Goal: Obtain resource: Download file/media

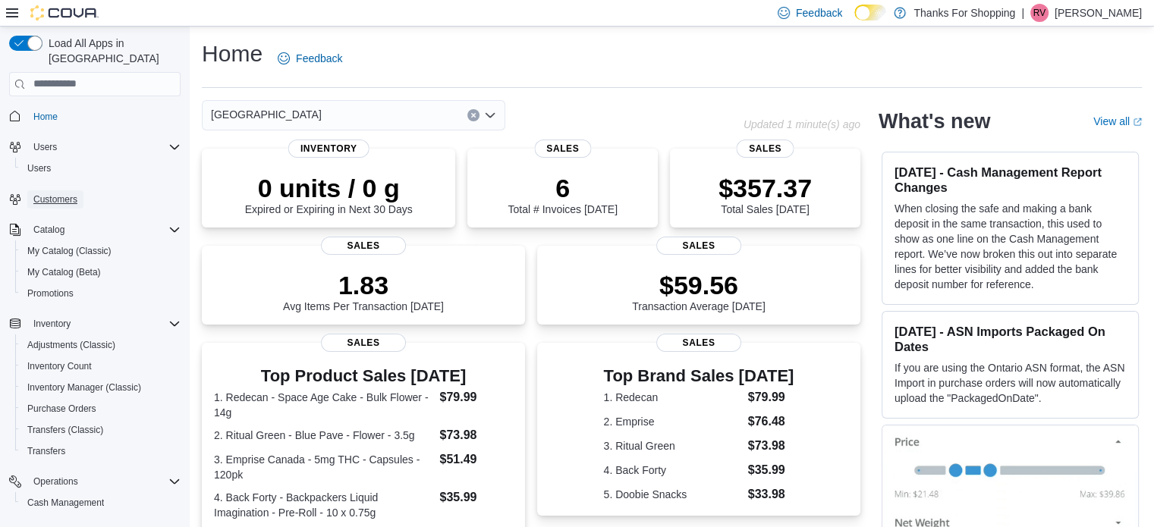
click at [58, 194] on span "Customers" at bounding box center [55, 200] width 44 height 12
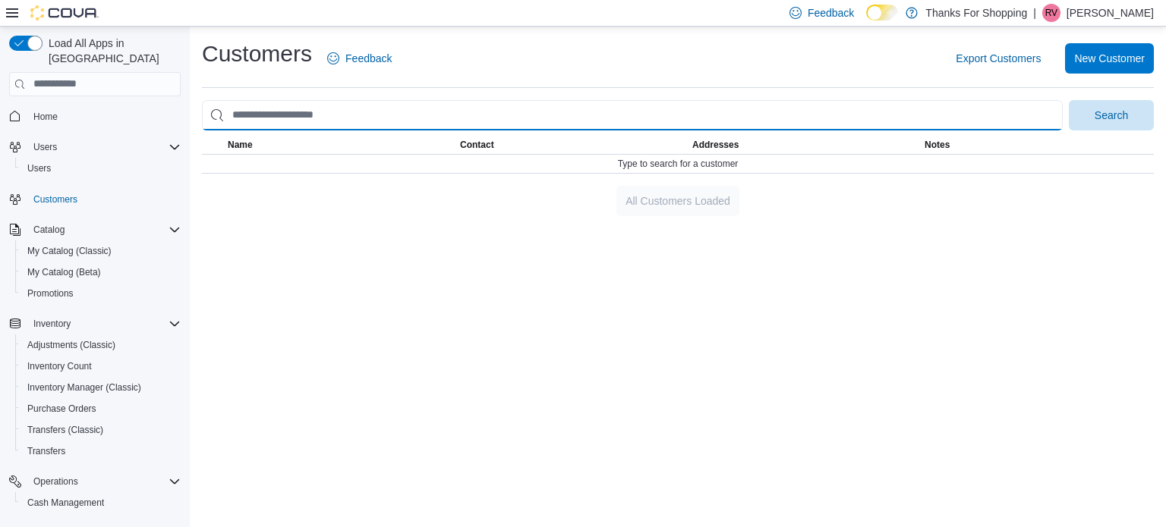
click at [347, 110] on input "search" at bounding box center [632, 115] width 861 height 30
type input "**********"
click at [1069, 100] on button "Search" at bounding box center [1111, 115] width 85 height 30
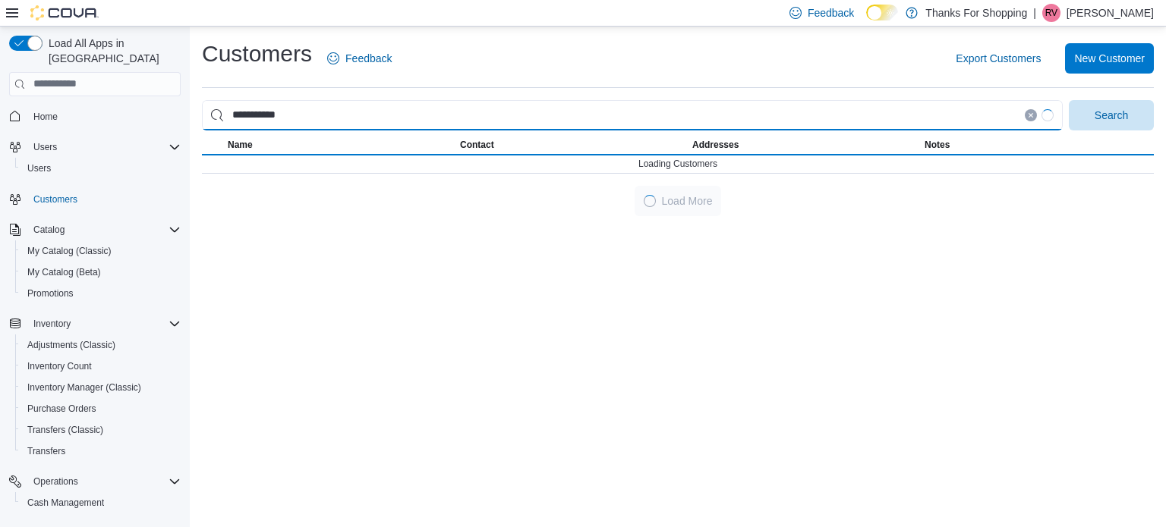
click at [1069, 100] on button "Search" at bounding box center [1111, 115] width 85 height 30
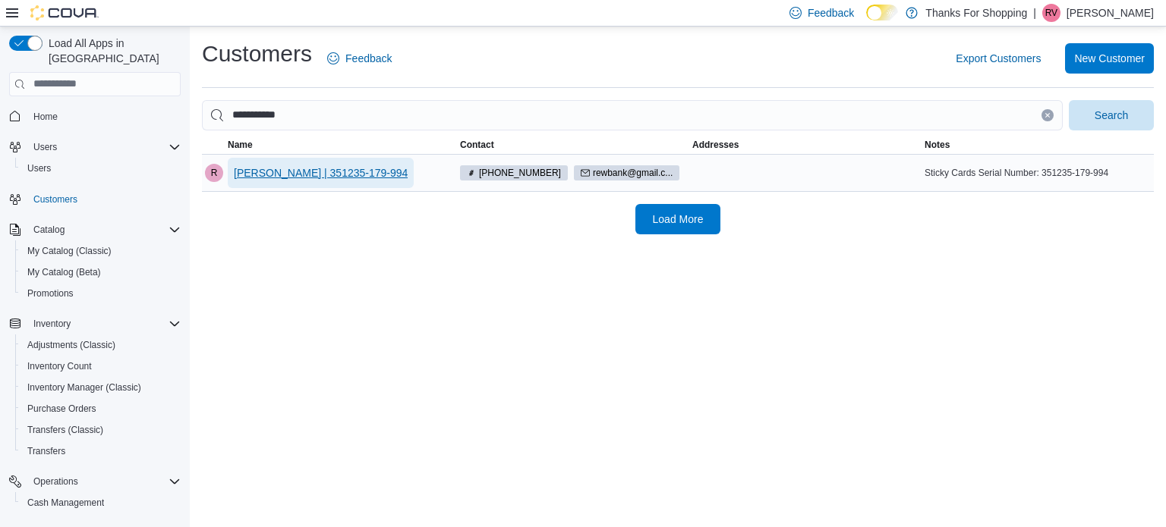
click at [247, 172] on span "[PERSON_NAME] | 351235-179-994" at bounding box center [321, 172] width 174 height 15
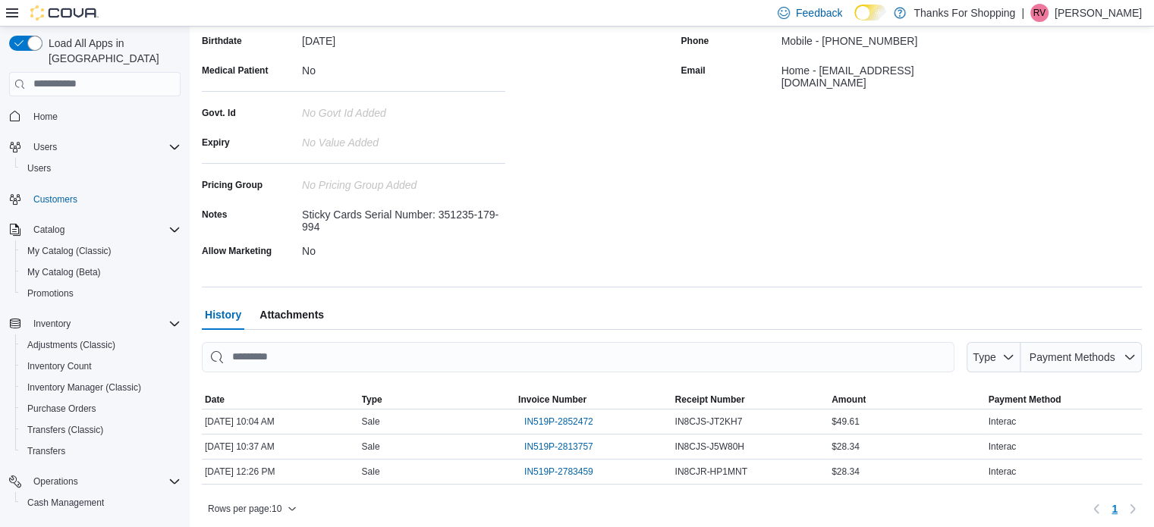
scroll to position [247, 0]
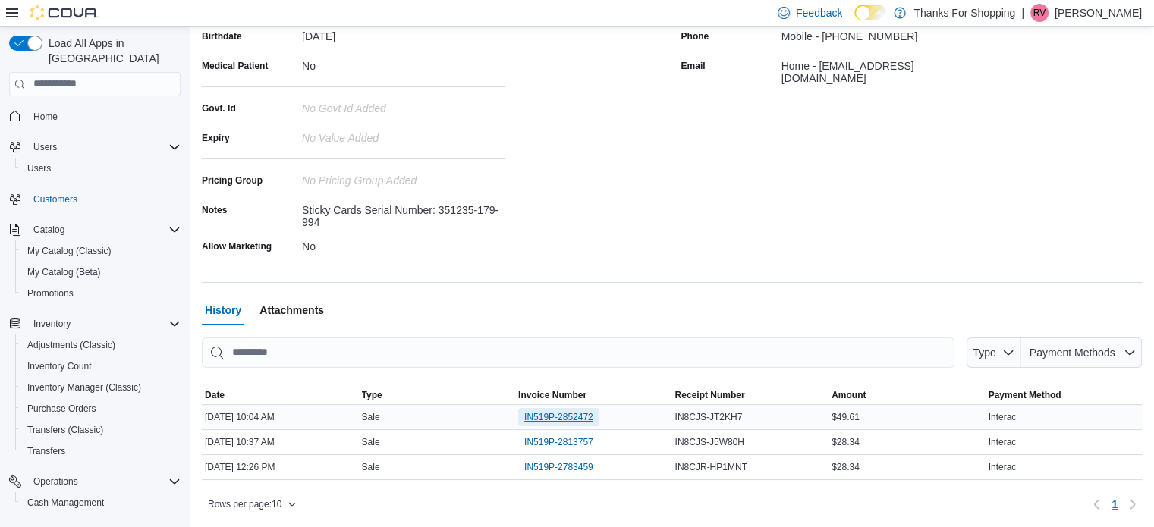
click at [549, 417] on span "IN519P-2852472" at bounding box center [558, 417] width 69 height 12
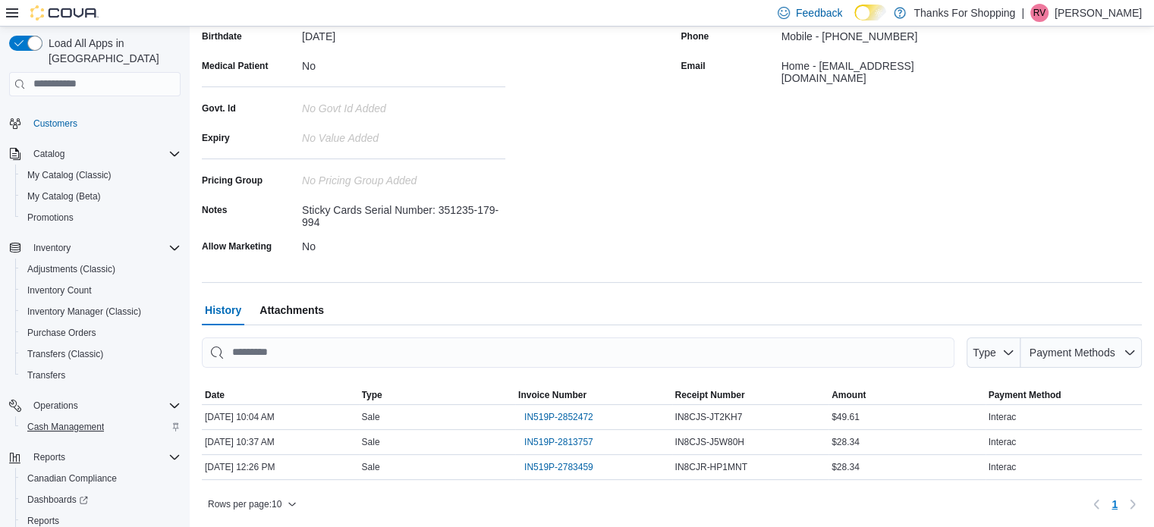
scroll to position [131, 0]
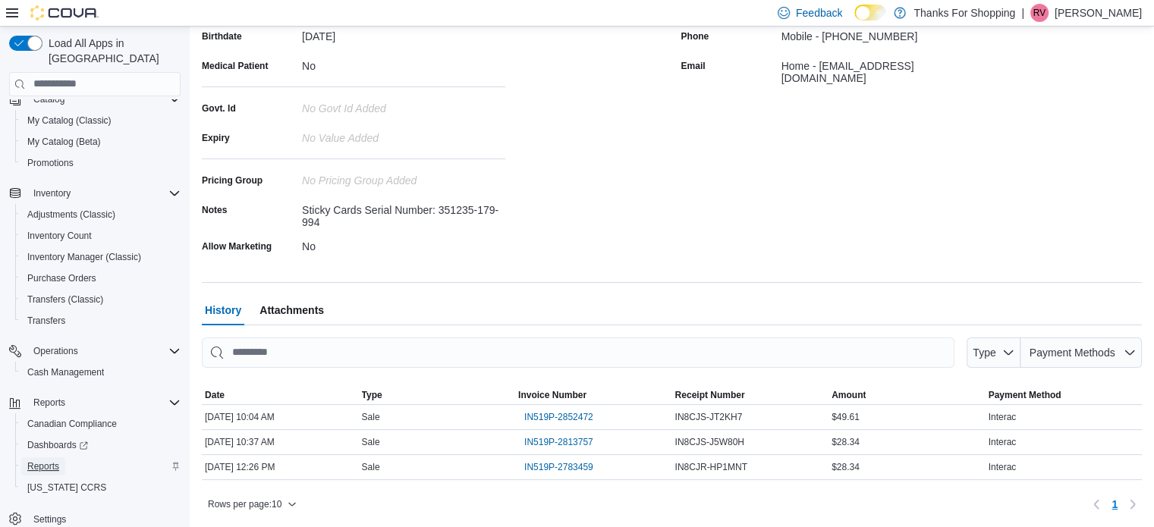
click at [55, 461] on span "Reports" at bounding box center [43, 467] width 32 height 12
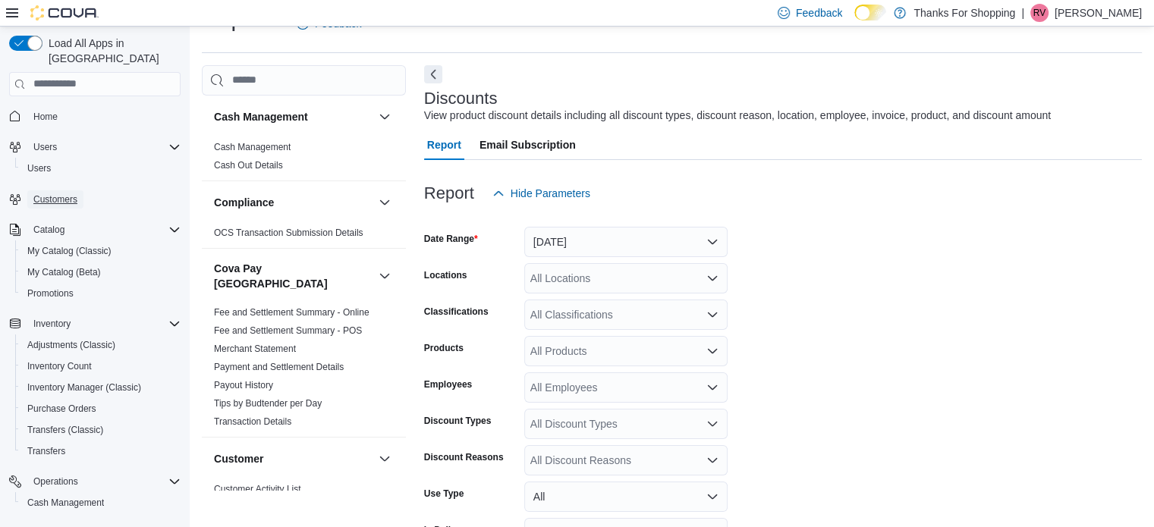
click at [44, 190] on span "Customers" at bounding box center [55, 199] width 44 height 18
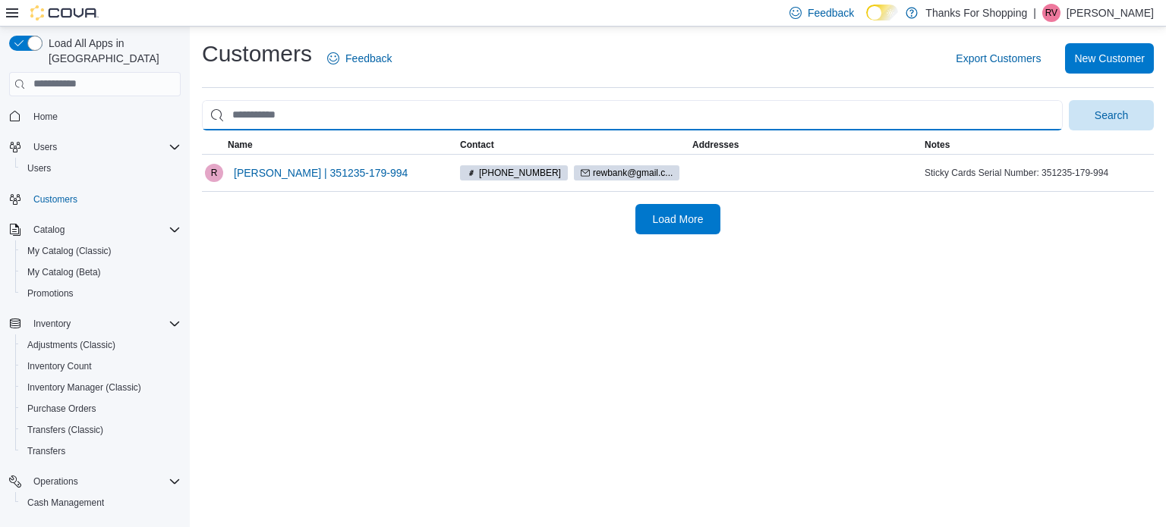
drag, startPoint x: 327, startPoint y: 118, endPoint x: 185, endPoint y: 117, distance: 141.9
click at [185, 117] on div "Load All Apps in [GEOGRAPHIC_DATA] Home Users Users Customers Catalog My Catalo…" at bounding box center [583, 277] width 1166 height 501
click at [310, 112] on input "search" at bounding box center [632, 115] width 861 height 30
type input "**********"
click at [1069, 100] on button "Search" at bounding box center [1111, 115] width 85 height 30
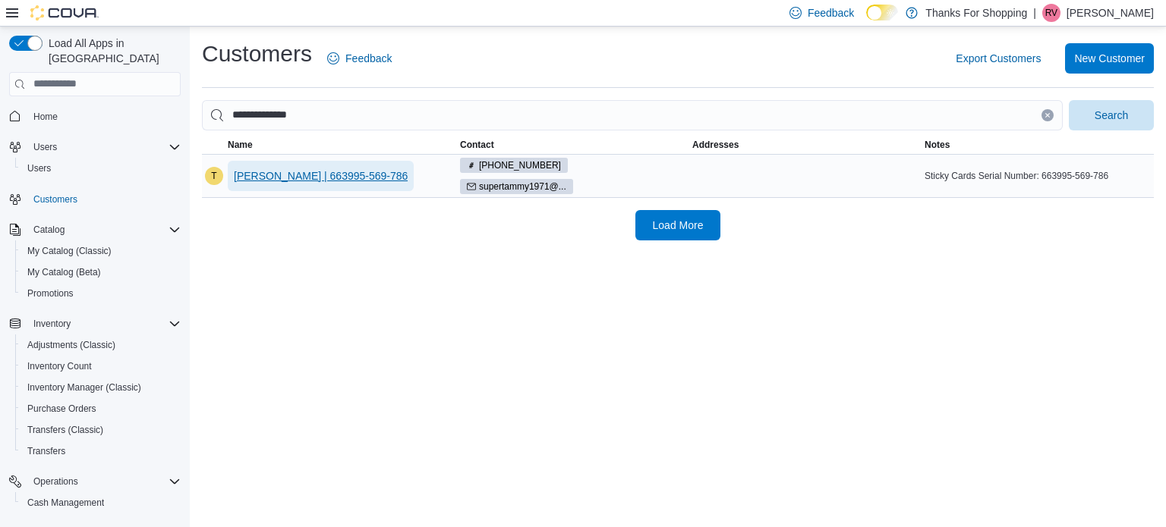
click at [284, 176] on span "[PERSON_NAME] | 663995-569-786" at bounding box center [321, 175] width 174 height 15
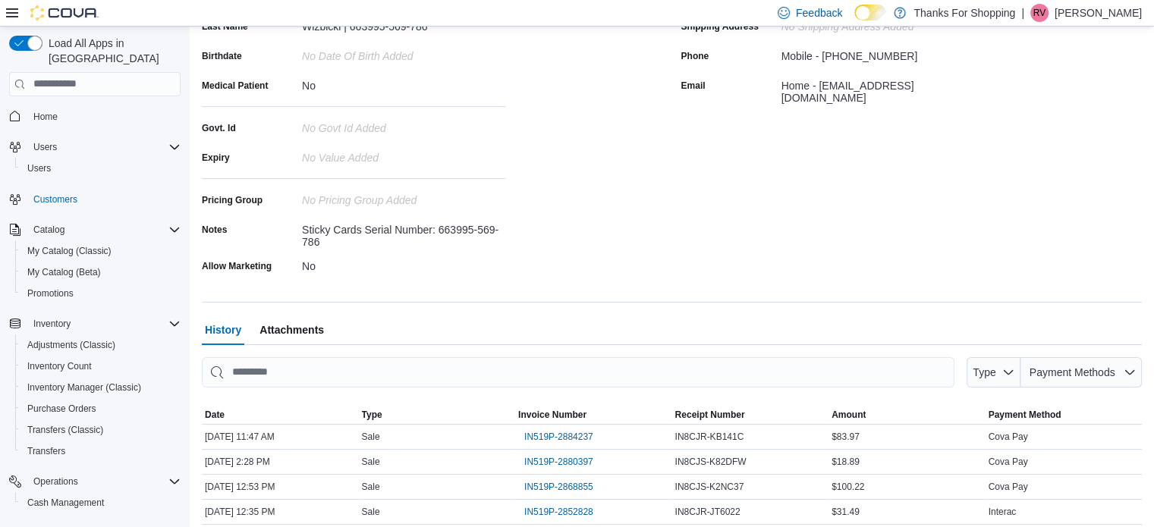
scroll to position [304, 0]
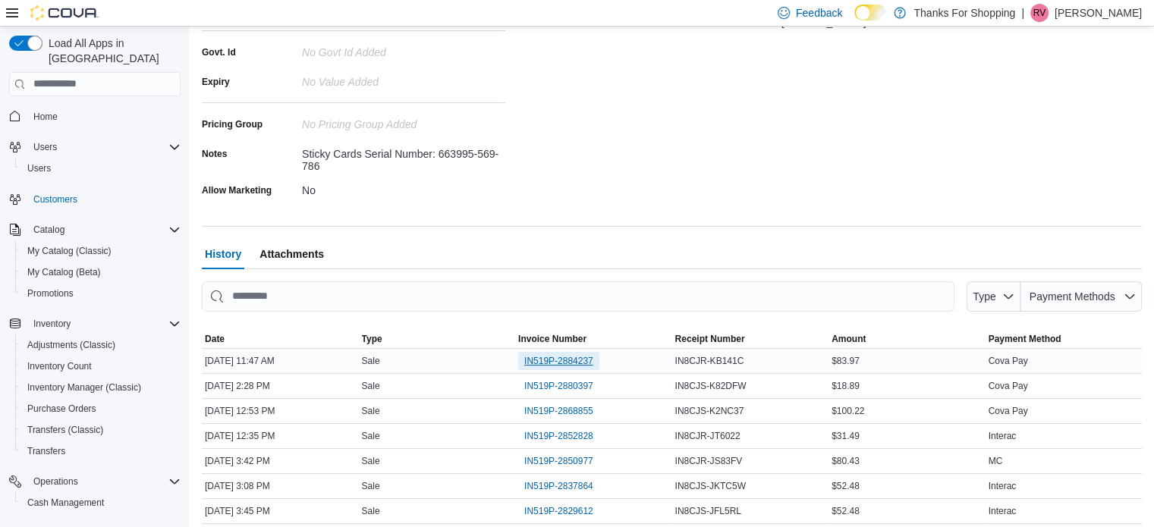
click at [580, 360] on span "IN519P-2884237" at bounding box center [558, 361] width 69 height 12
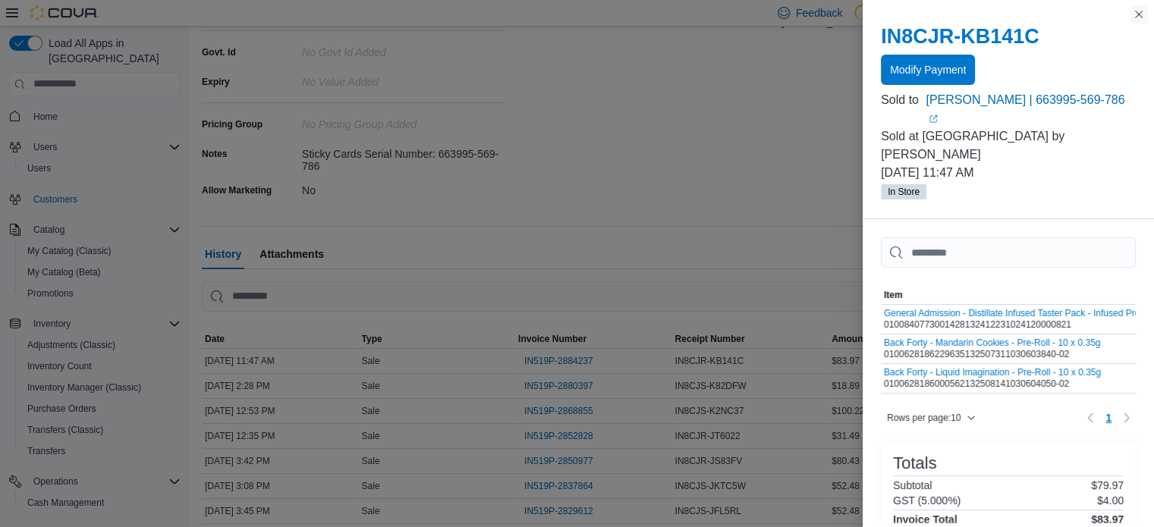
click at [1138, 14] on button "Close this dialog" at bounding box center [1139, 14] width 18 height 18
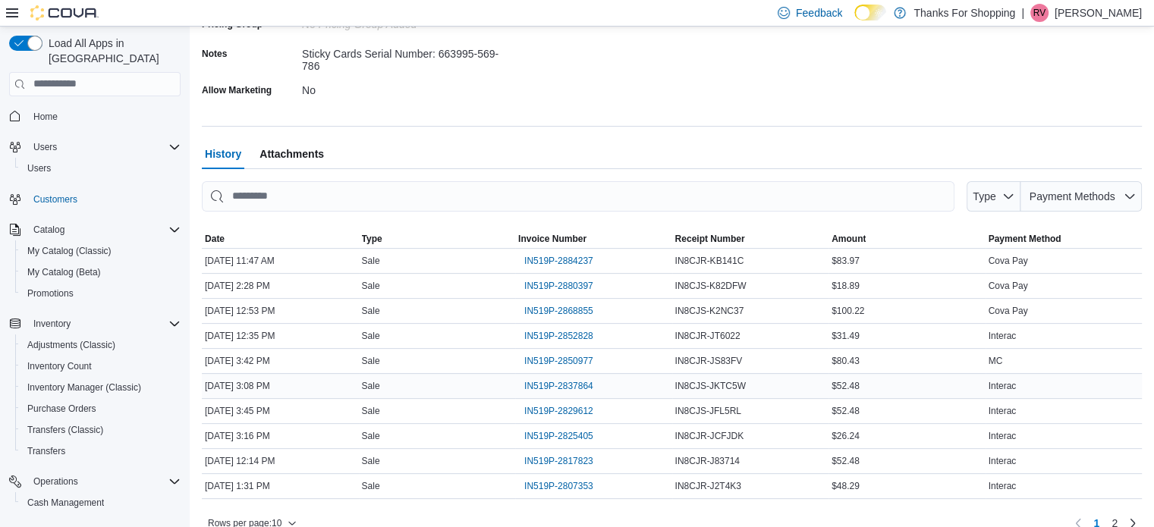
scroll to position [422, 0]
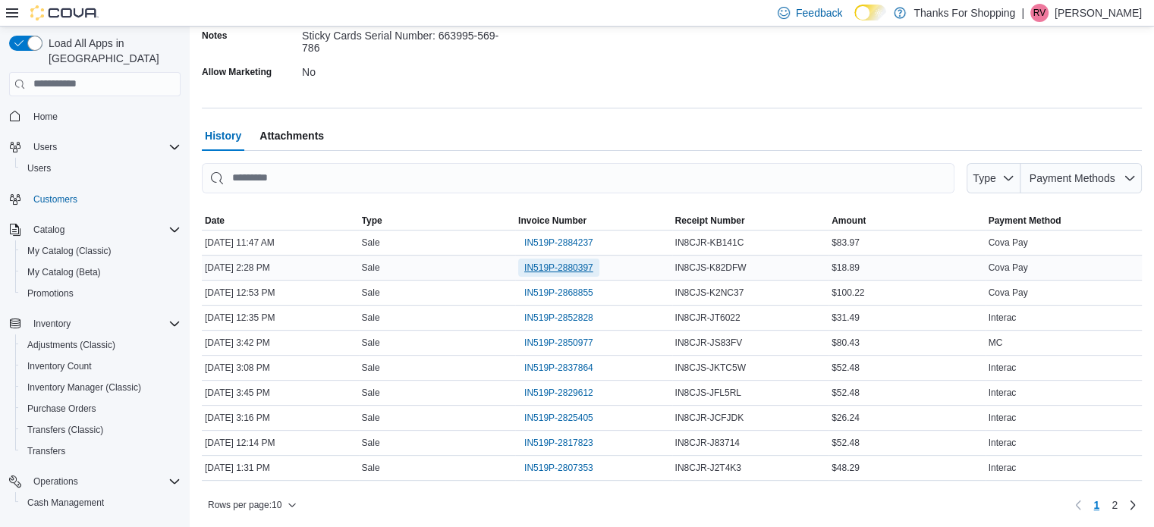
click at [552, 266] on span "IN519P-2880397" at bounding box center [558, 268] width 69 height 12
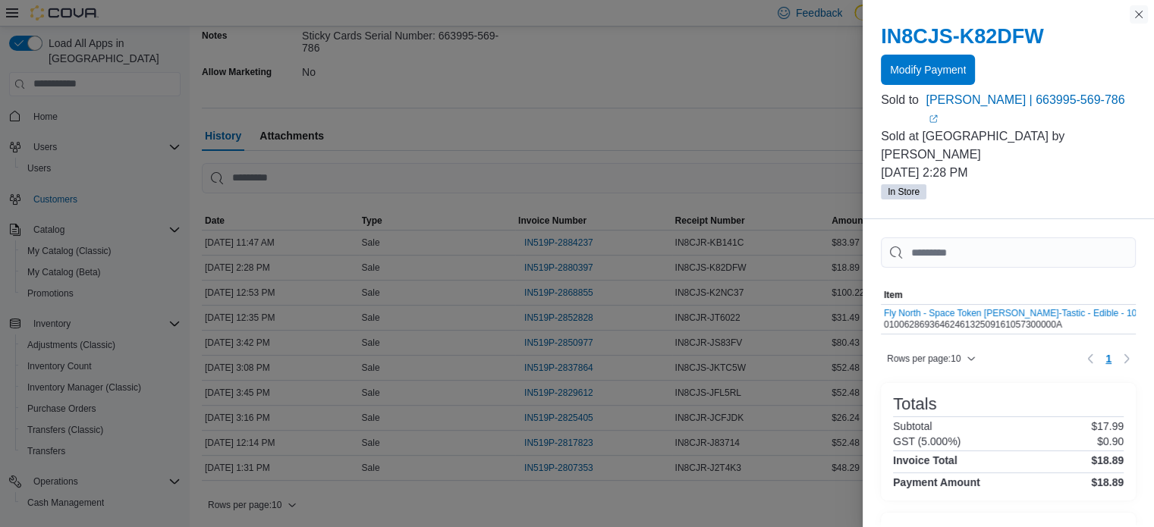
click at [1130, 15] on button "Close this dialog" at bounding box center [1139, 14] width 18 height 18
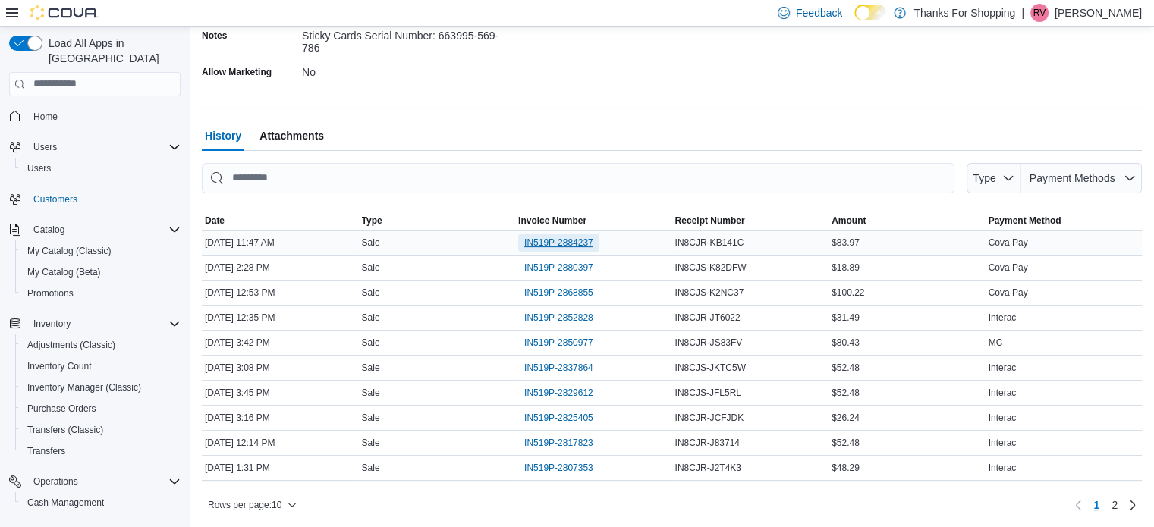
click at [565, 244] on span "IN519P-2884237" at bounding box center [558, 243] width 69 height 12
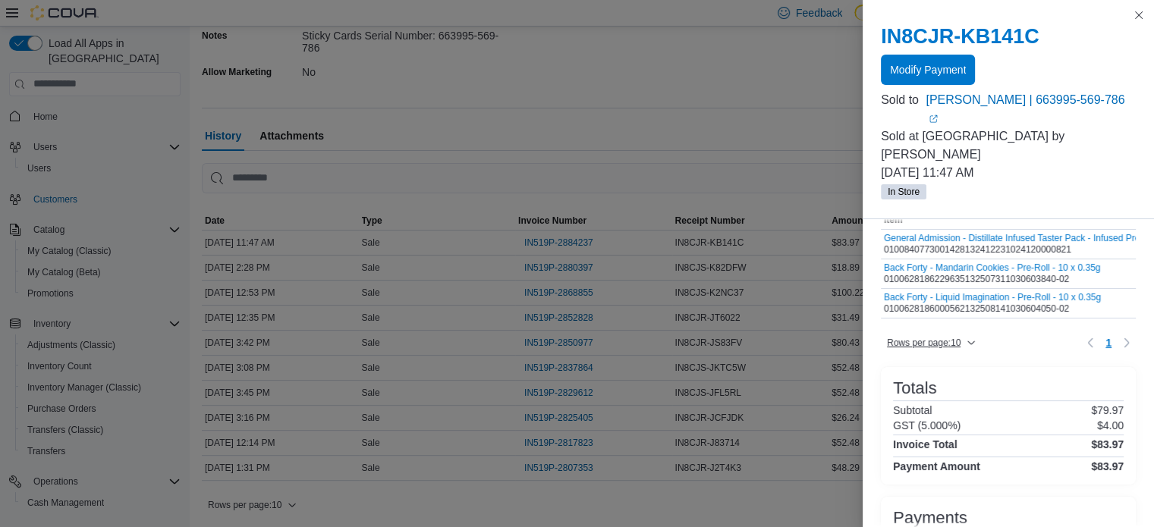
scroll to position [76, 0]
drag, startPoint x: 1145, startPoint y: 15, endPoint x: 942, endPoint y: 81, distance: 213.8
click at [1145, 14] on button "Close this dialog" at bounding box center [1139, 15] width 18 height 18
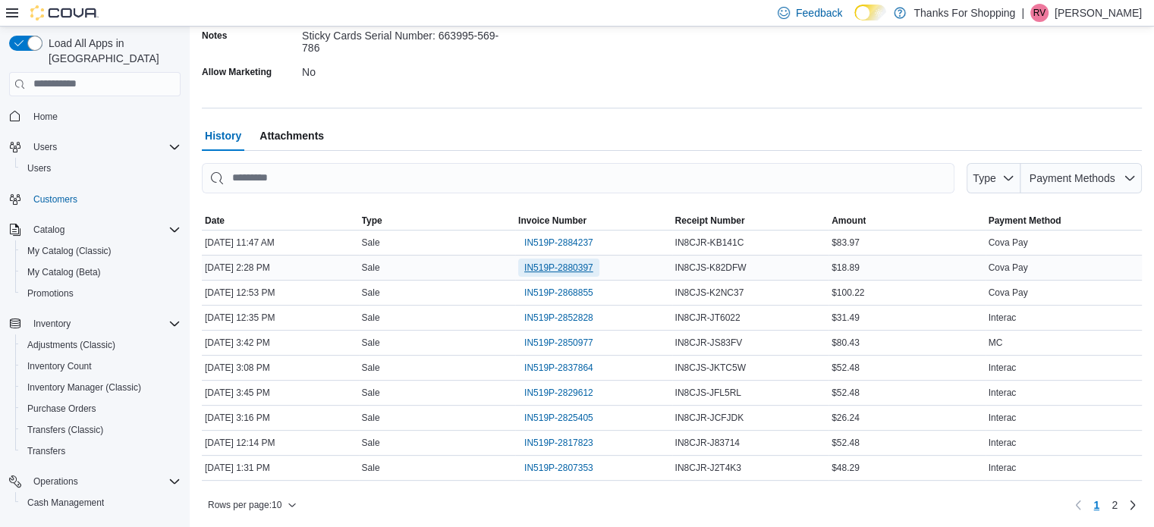
click at [567, 269] on span "IN519P-2880397" at bounding box center [558, 268] width 69 height 12
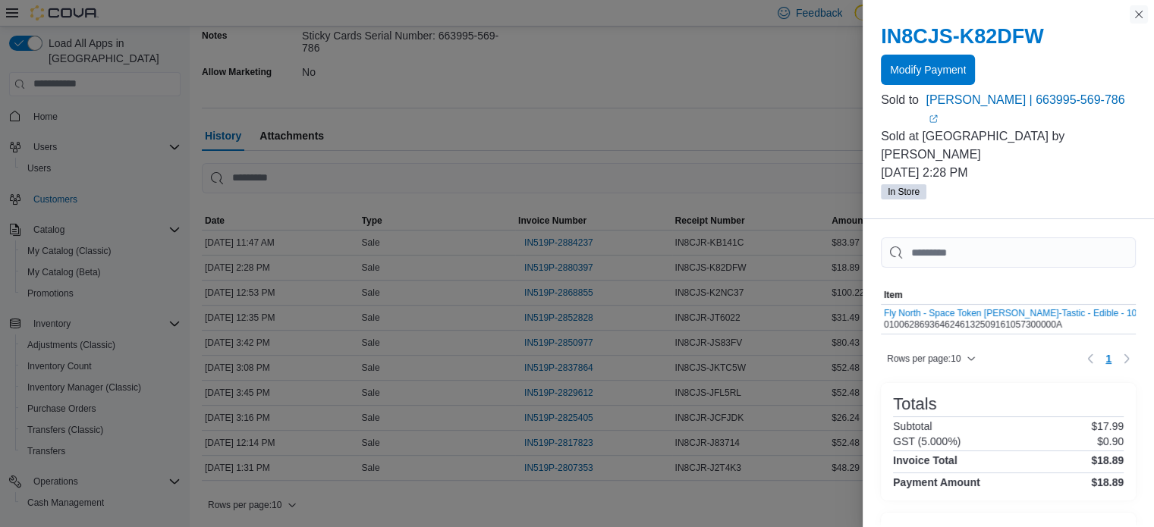
click at [1139, 17] on button "Close this dialog" at bounding box center [1139, 14] width 18 height 18
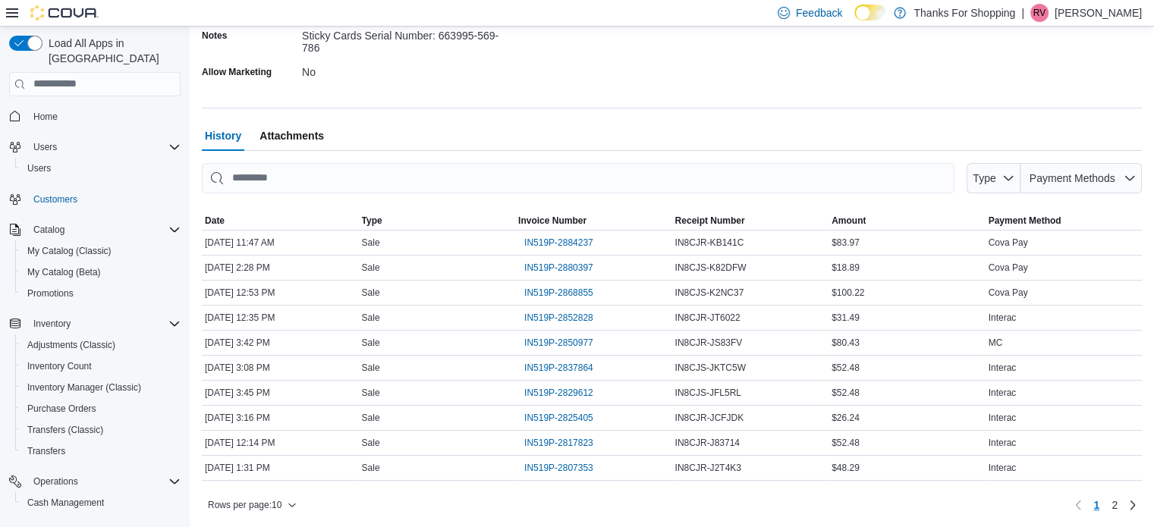
click at [570, 83] on div at bounding box center [672, 89] width 940 height 12
click at [452, 85] on div at bounding box center [672, 89] width 940 height 12
click at [461, 93] on div at bounding box center [672, 89] width 940 height 12
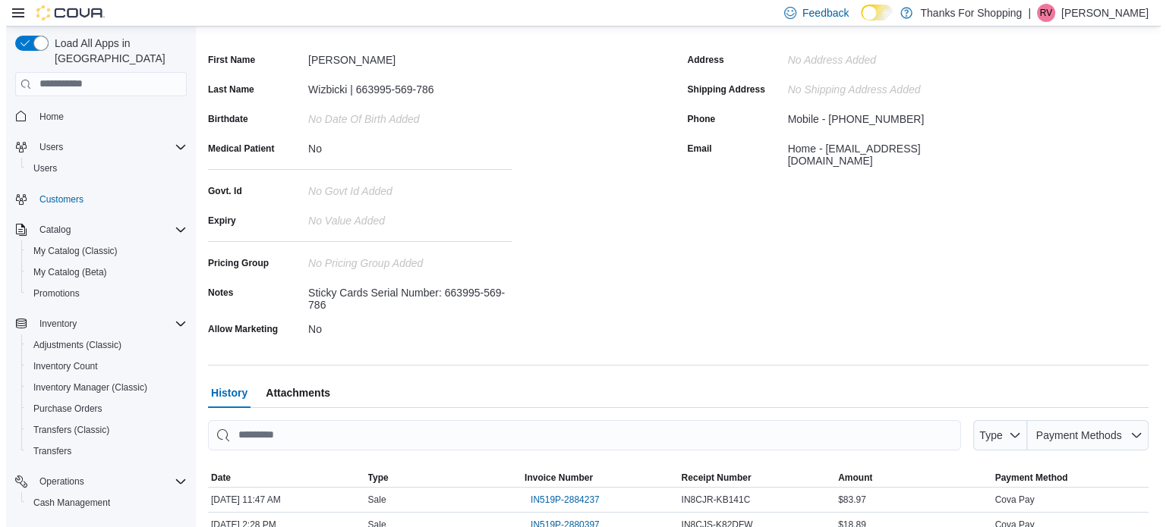
scroll to position [0, 0]
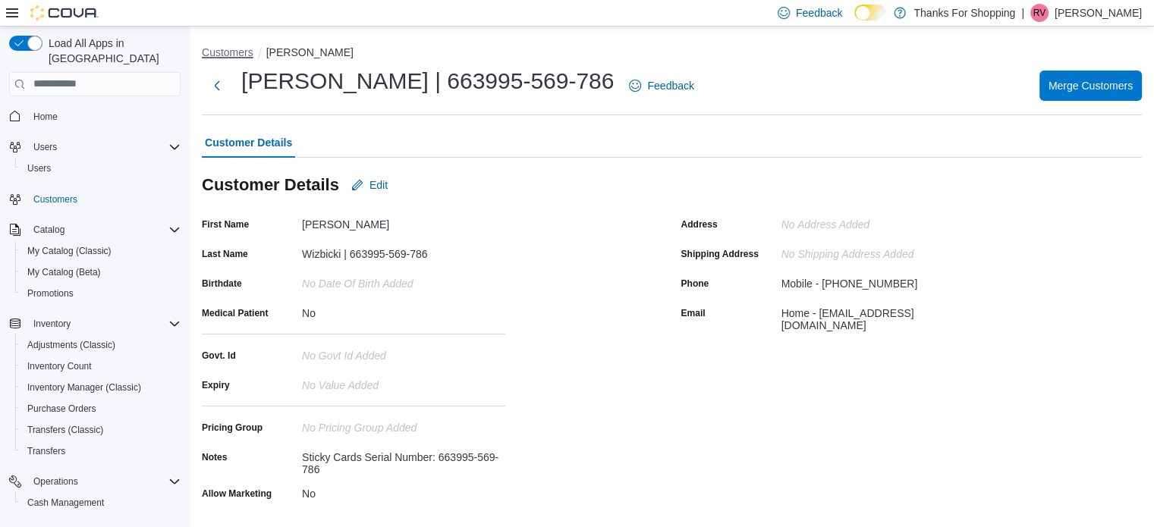
click at [228, 57] on button "Customers" at bounding box center [228, 52] width 52 height 12
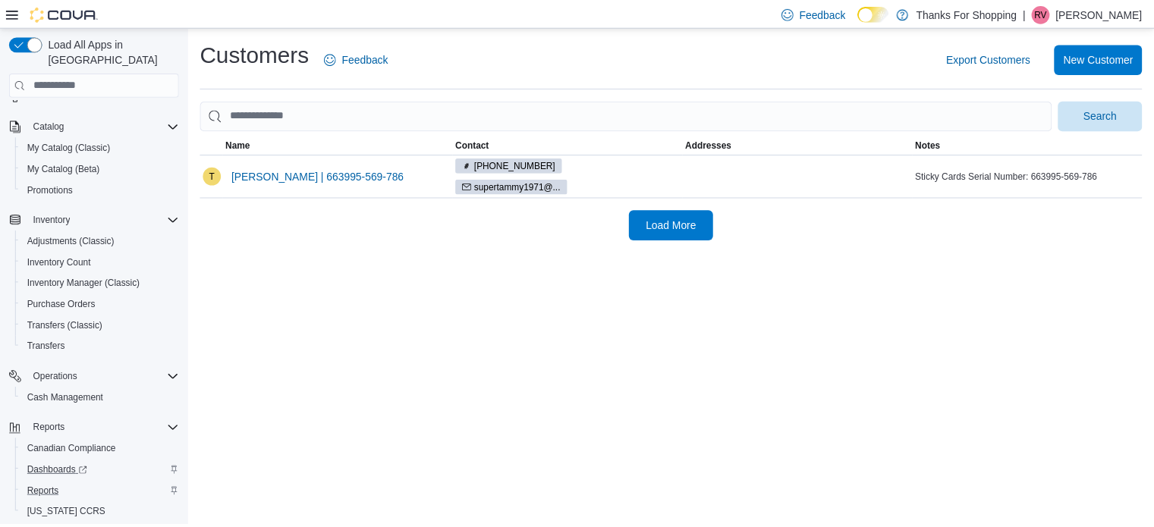
scroll to position [131, 0]
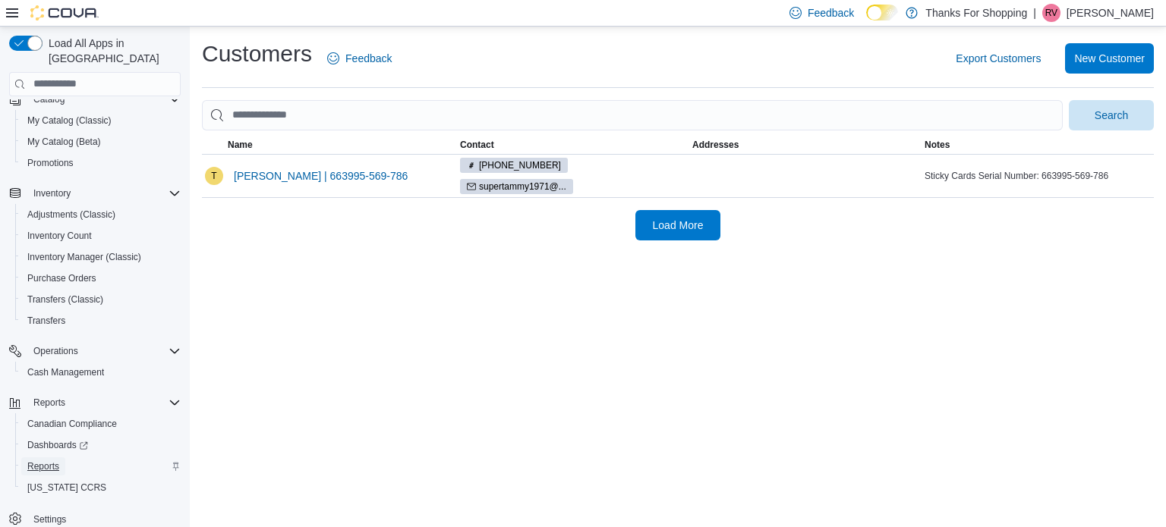
click at [42, 461] on span "Reports" at bounding box center [43, 467] width 32 height 12
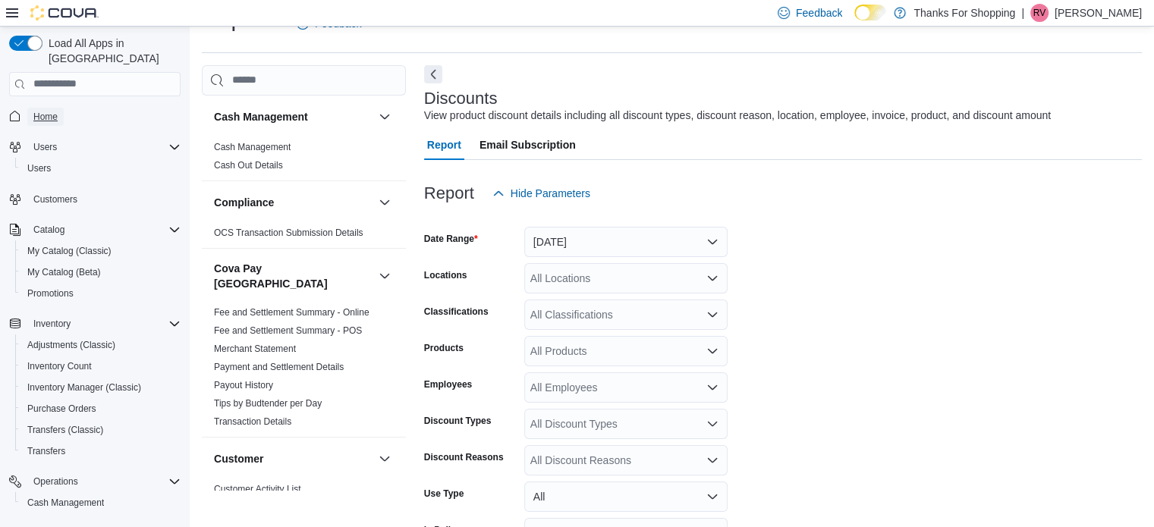
click at [46, 108] on span "Home" at bounding box center [45, 117] width 24 height 18
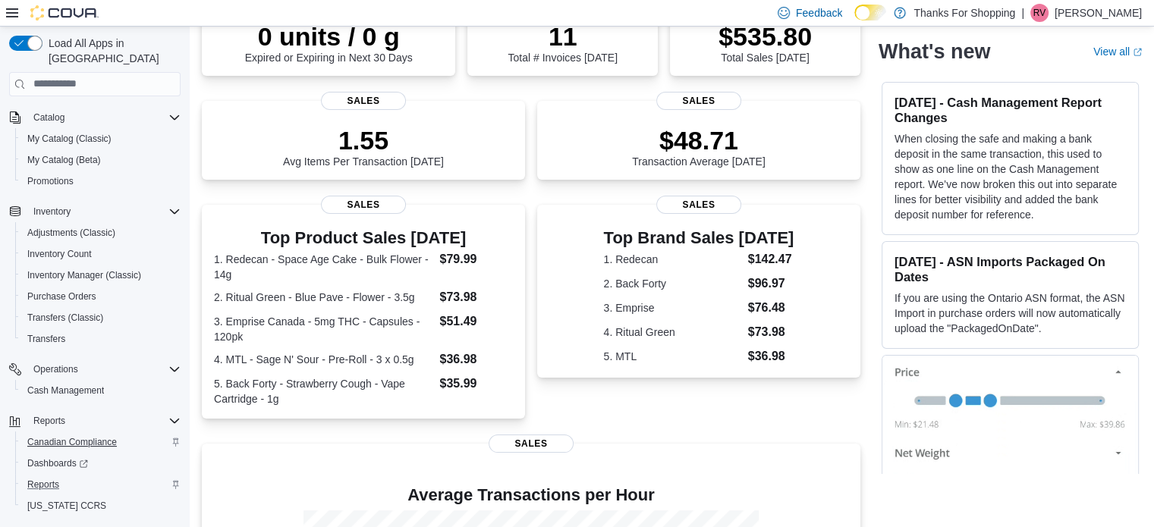
scroll to position [131, 0]
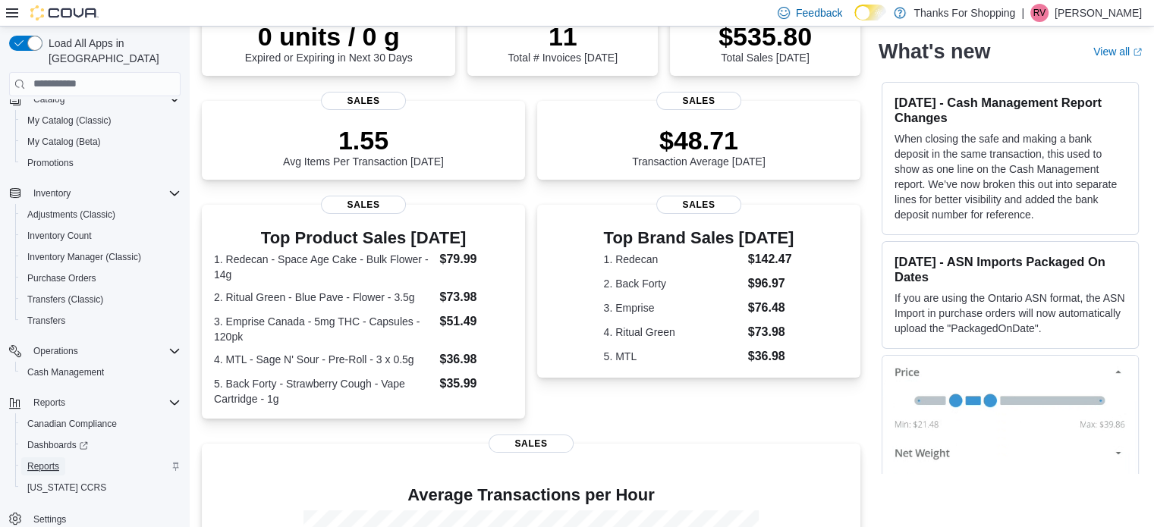
click at [50, 461] on span "Reports" at bounding box center [43, 467] width 32 height 12
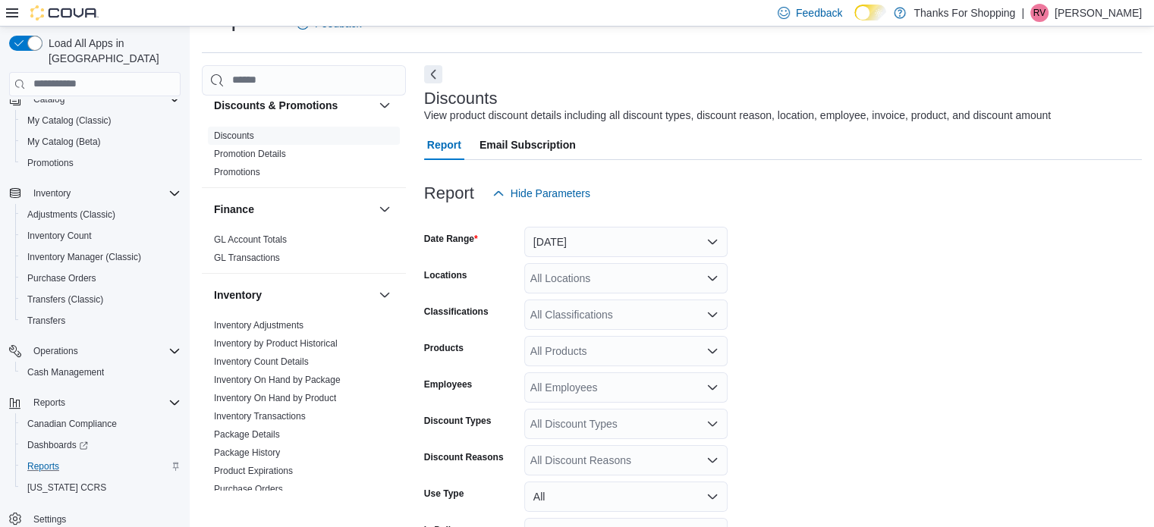
scroll to position [531, 0]
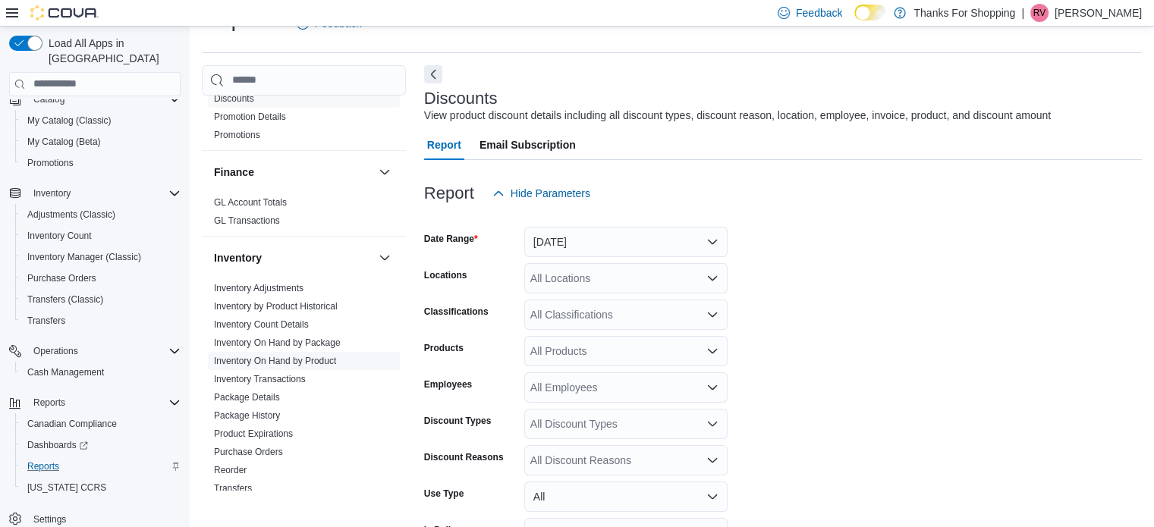
click at [294, 356] on link "Inventory On Hand by Product" at bounding box center [275, 361] width 122 height 11
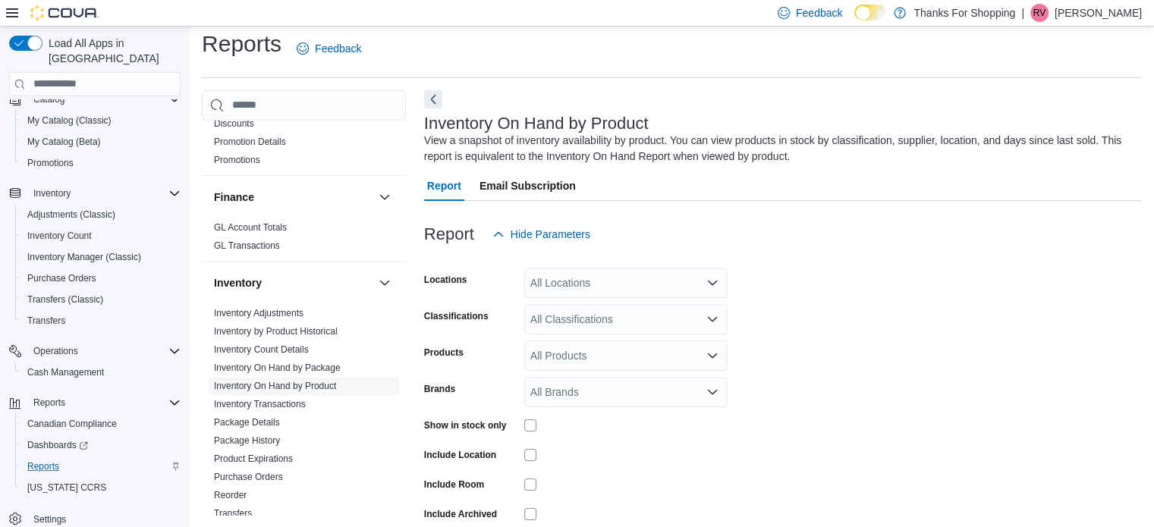
scroll to position [51, 0]
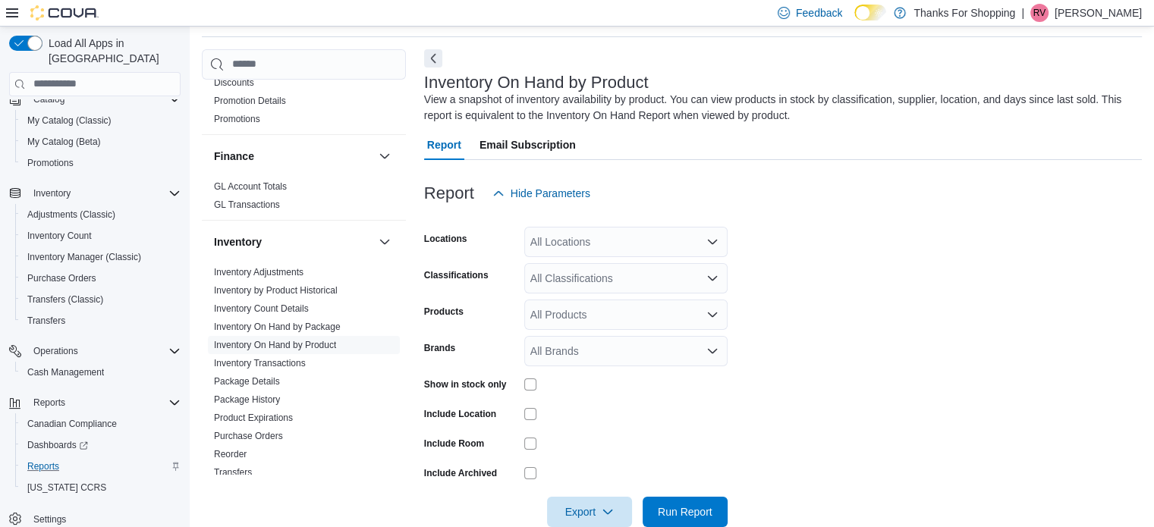
click at [576, 244] on div "All Locations" at bounding box center [625, 242] width 203 height 30
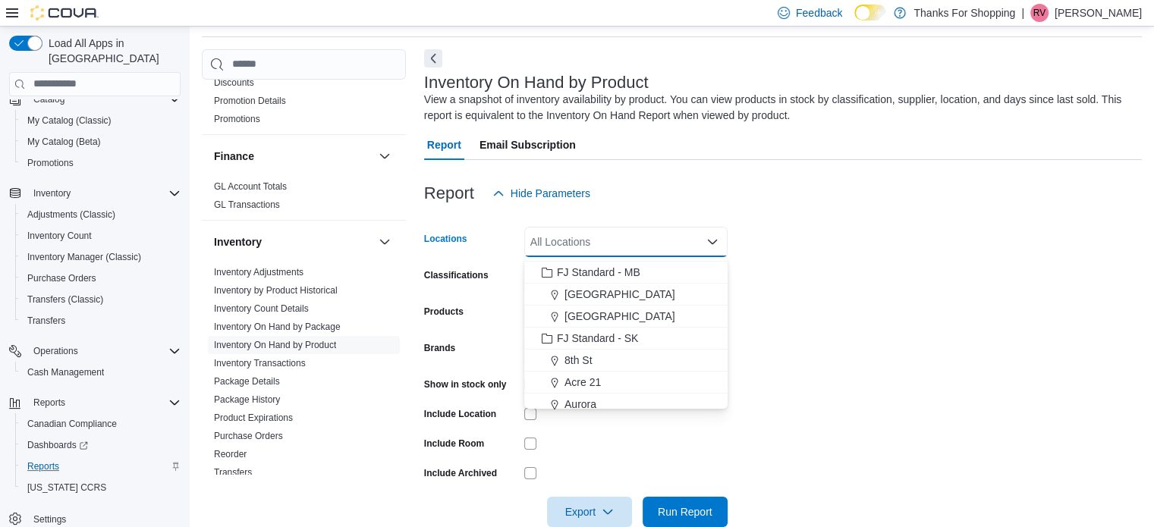
scroll to position [152, 0]
click at [587, 286] on span "[GEOGRAPHIC_DATA]" at bounding box center [620, 292] width 111 height 15
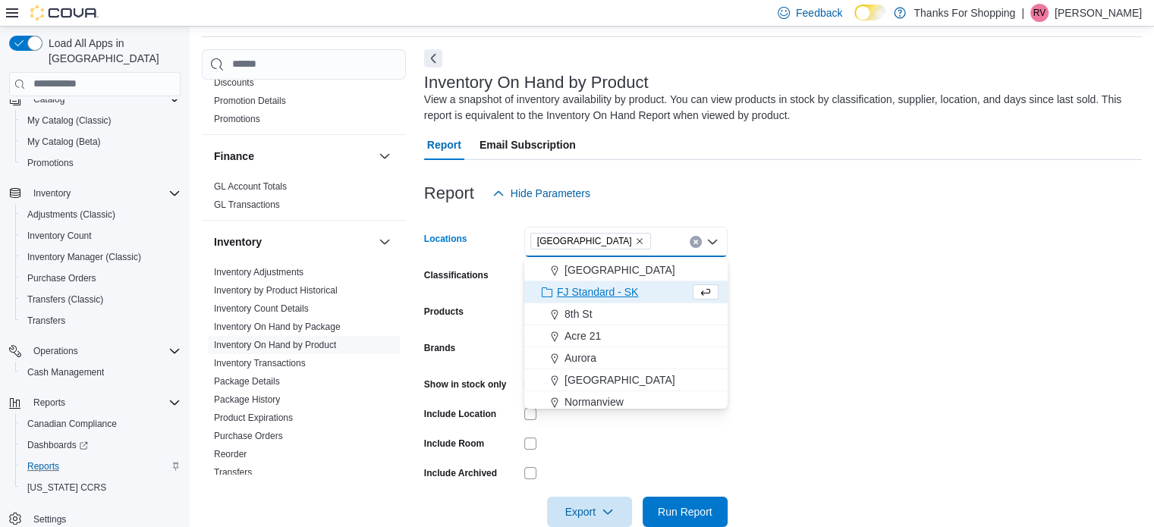
drag, startPoint x: 820, startPoint y: 272, endPoint x: 727, endPoint y: 279, distance: 93.5
click at [817, 272] on form "Locations [GEOGRAPHIC_DATA] box. Selected. [GEOGRAPHIC_DATA]. Press Backspace t…" at bounding box center [783, 368] width 718 height 319
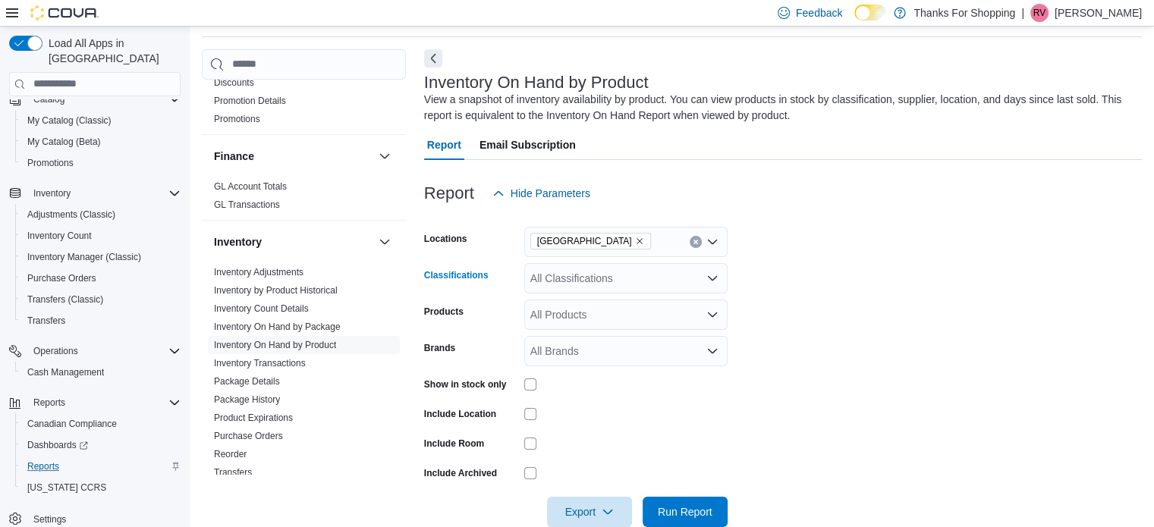
click at [578, 284] on div "All Classifications" at bounding box center [625, 278] width 203 height 30
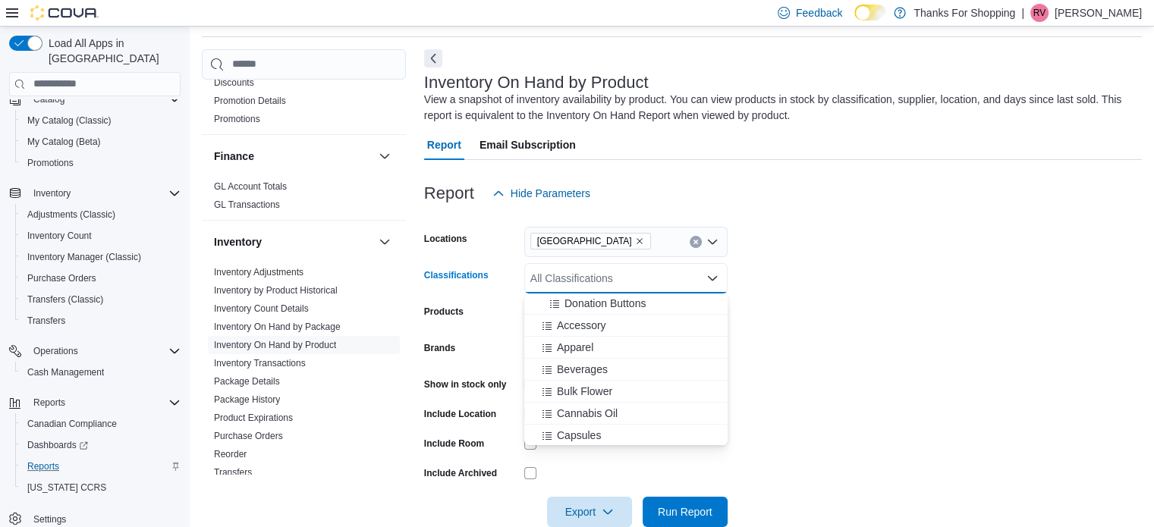
scroll to position [455, 0]
click at [593, 355] on span "Bulk Flower" at bounding box center [584, 355] width 55 height 15
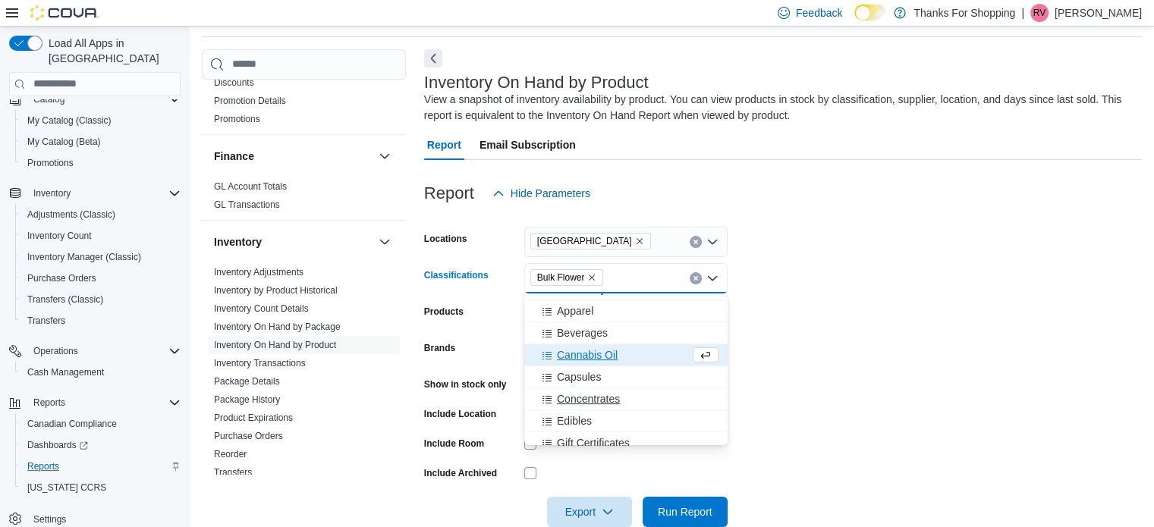
click at [592, 396] on span "Concentrates" at bounding box center [588, 399] width 63 height 15
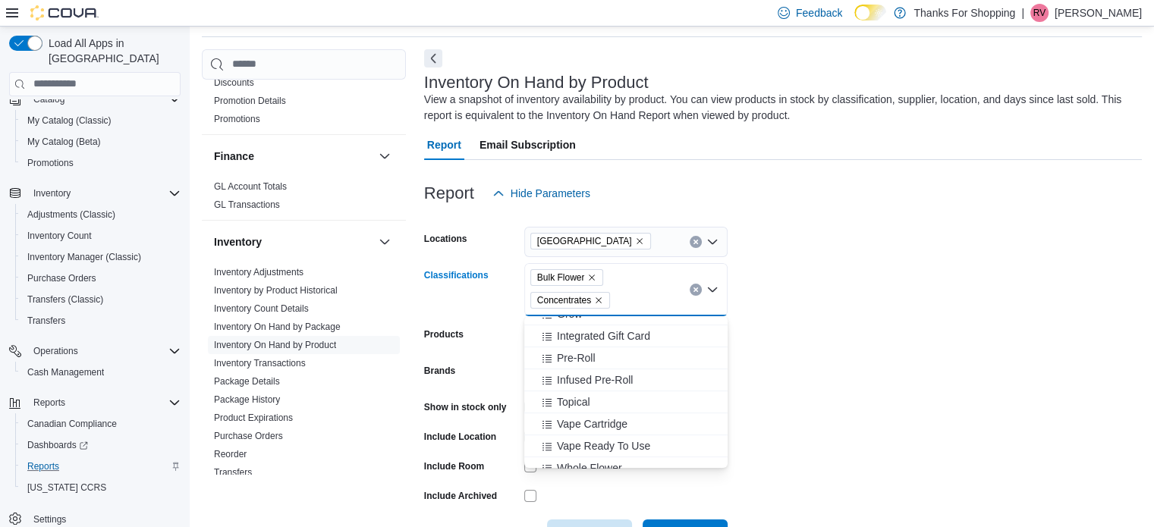
scroll to position [531, 0]
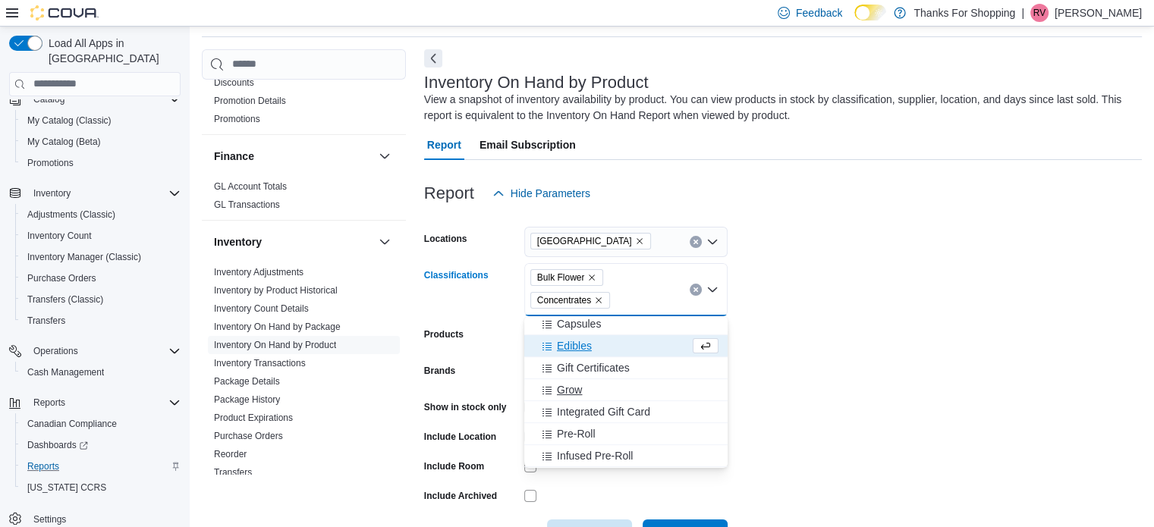
click at [574, 391] on span "Grow" at bounding box center [569, 389] width 25 height 15
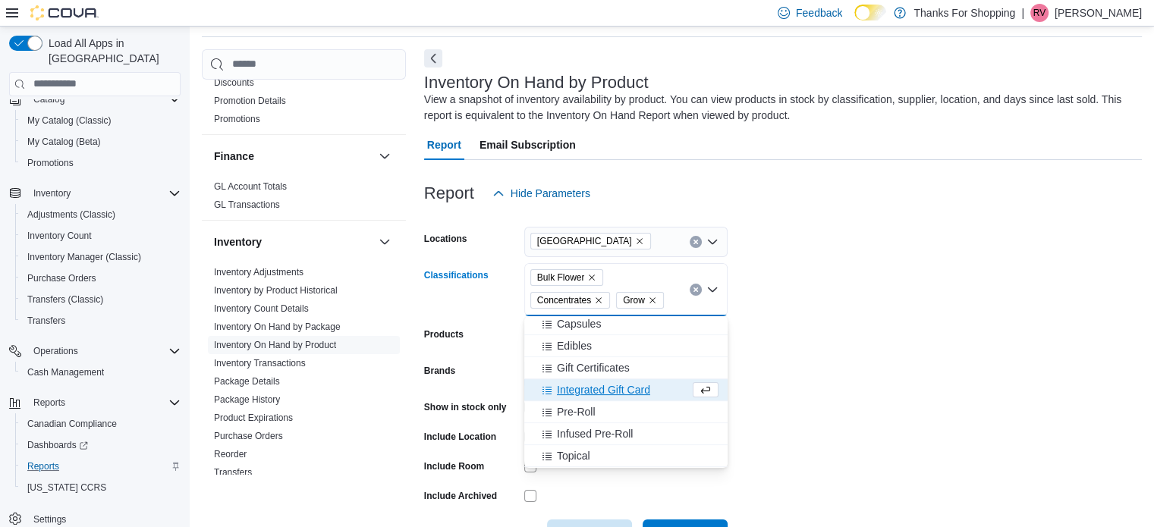
click at [980, 270] on form "Locations [GEOGRAPHIC_DATA] Classifications Bulk Flower Concentrates Grow Combo…" at bounding box center [783, 380] width 718 height 342
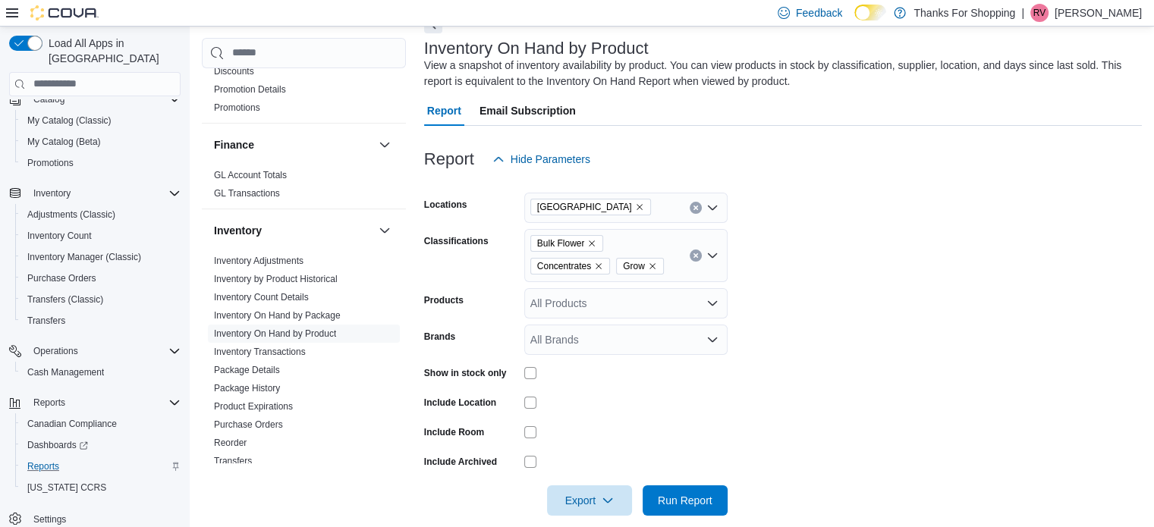
scroll to position [103, 0]
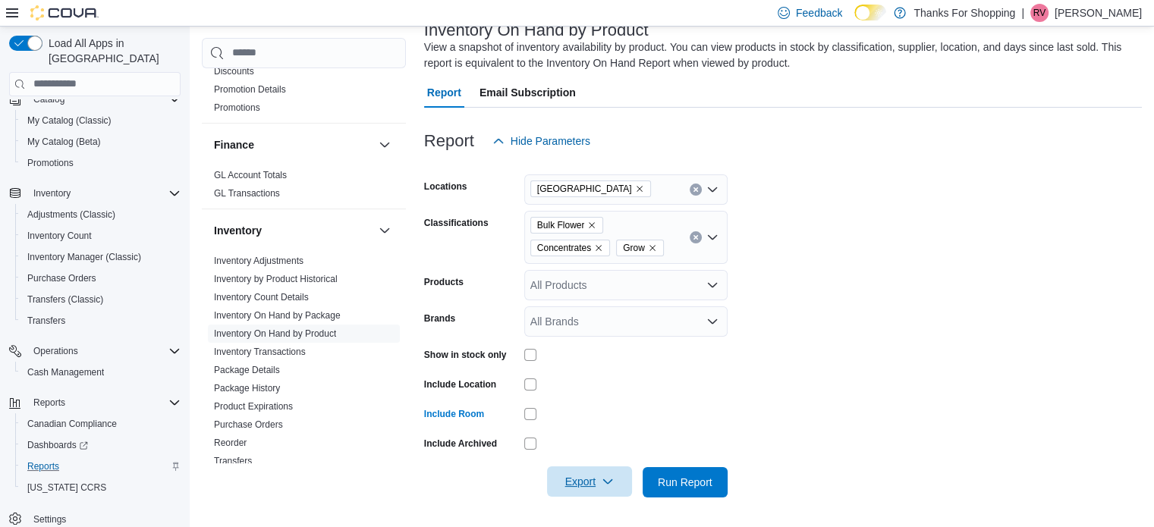
click at [577, 482] on span "Export" at bounding box center [589, 482] width 67 height 30
click at [594, 390] on span "Export to Excel" at bounding box center [592, 389] width 68 height 12
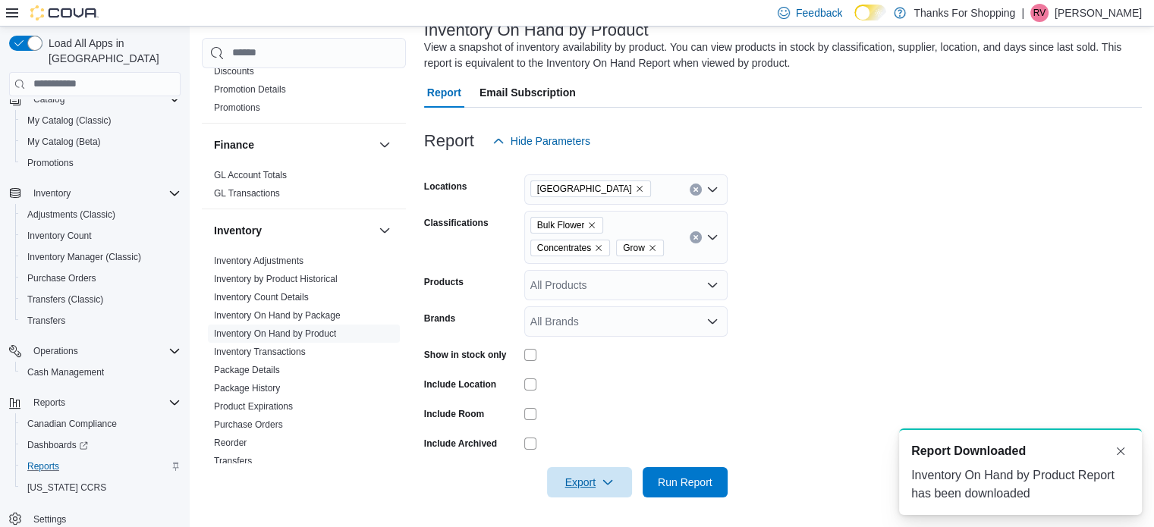
scroll to position [0, 0]
